Goal: Information Seeking & Learning: Find specific fact

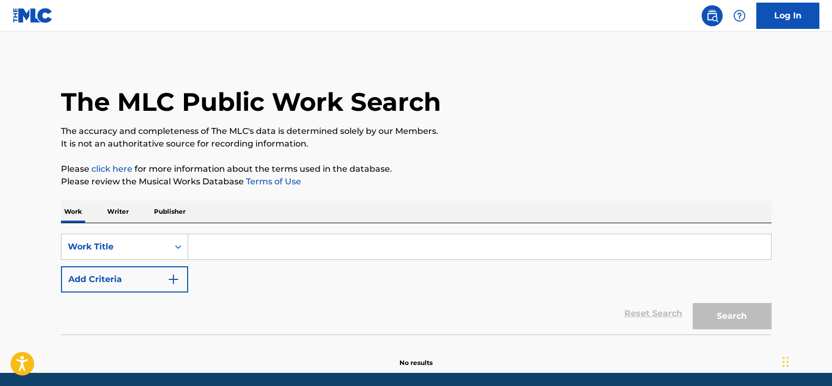
click at [248, 251] on input "Search Form" at bounding box center [479, 246] width 583 height 25
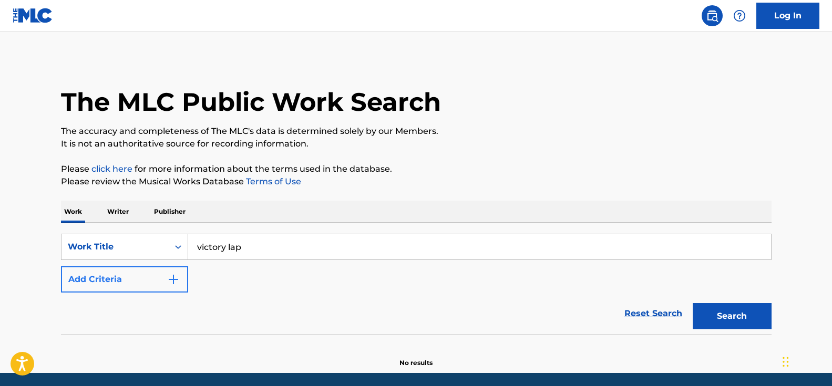
type input "victory lap"
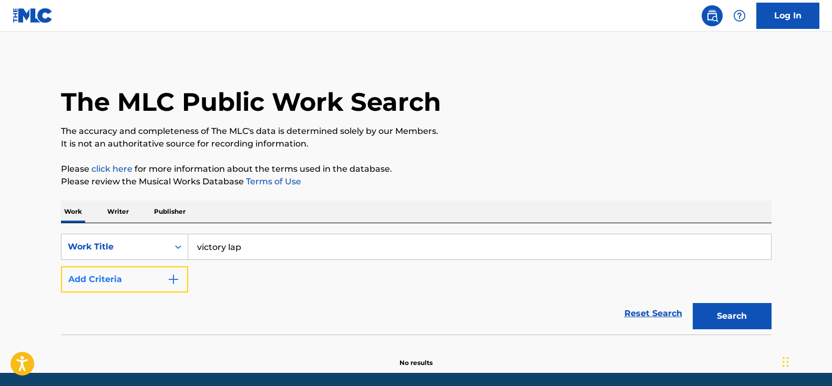
click at [169, 279] on img "Search Form" at bounding box center [173, 279] width 13 height 13
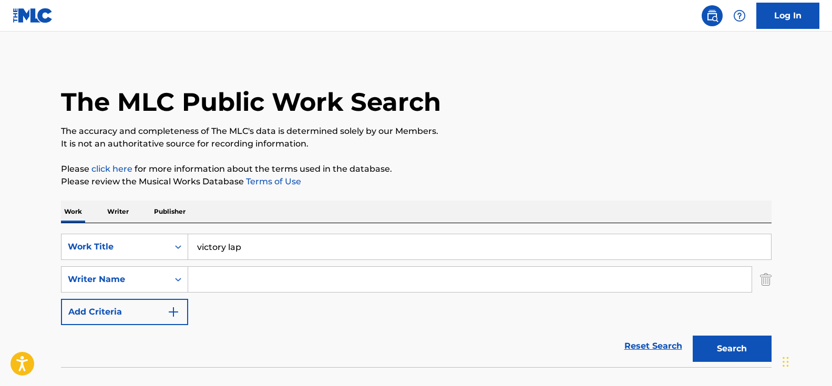
click at [239, 281] on input "Search Form" at bounding box center [469, 279] width 563 height 25
type input "m"
type input "[PERSON_NAME]"
click at [693, 336] on button "Search" at bounding box center [732, 349] width 79 height 26
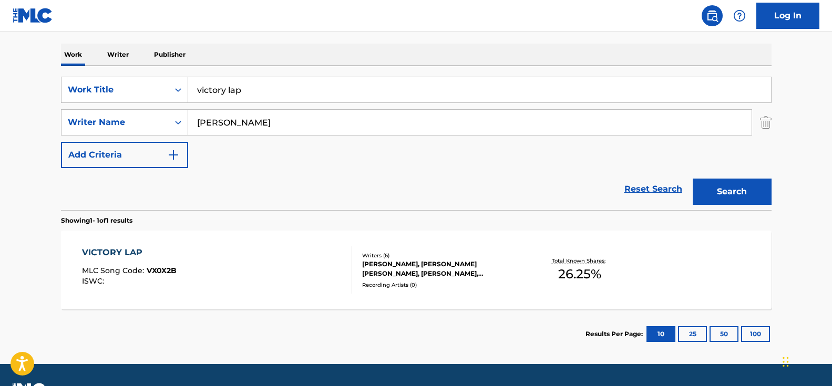
scroll to position [186, 0]
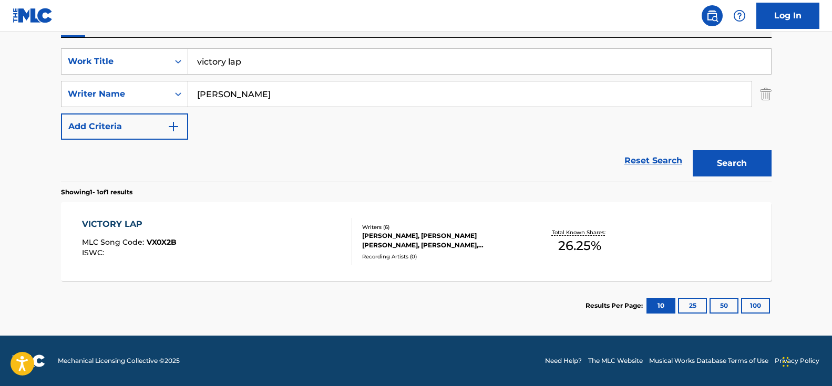
click at [227, 245] on div "VICTORY LAP MLC Song Code : VX0X2B ISWC :" at bounding box center [217, 241] width 270 height 47
